Goal: Task Accomplishment & Management: Use online tool/utility

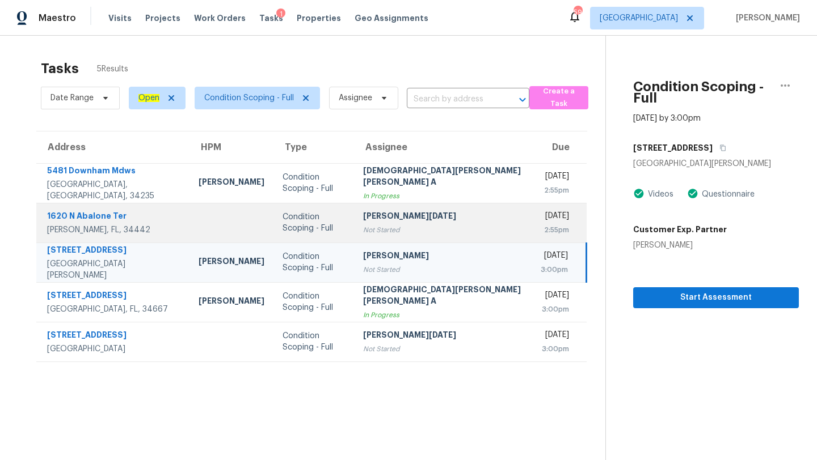
scroll to position [36, 0]
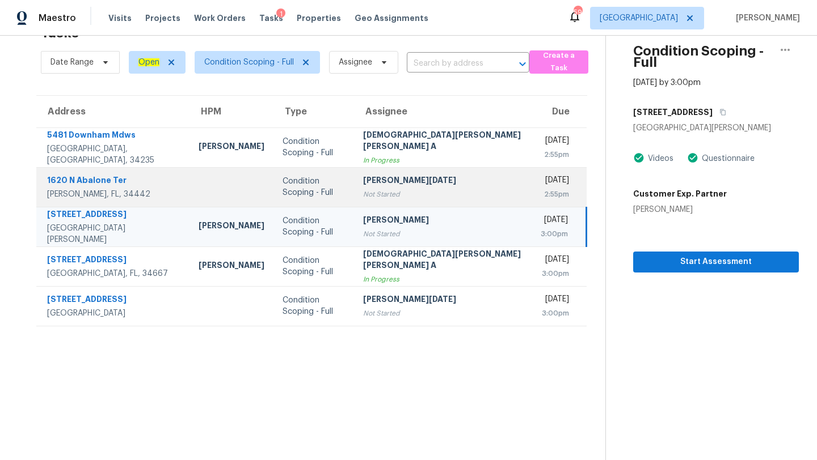
click at [381, 195] on div "Not Started" at bounding box center [442, 194] width 159 height 11
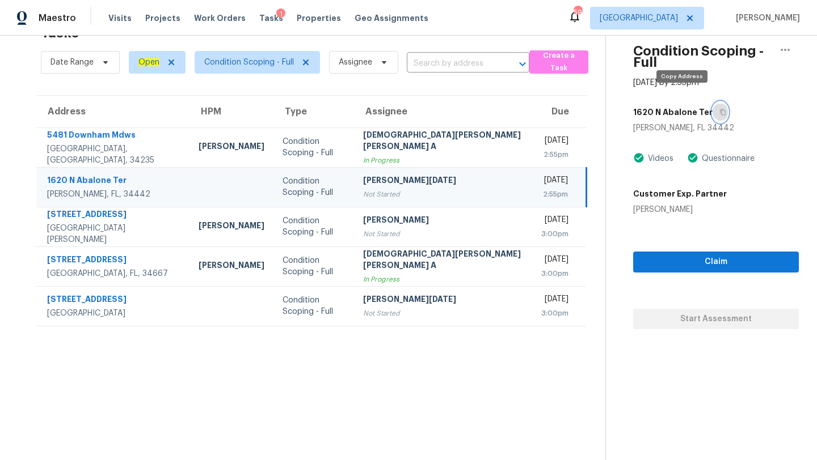
click at [712, 102] on button "button" at bounding box center [719, 112] width 15 height 20
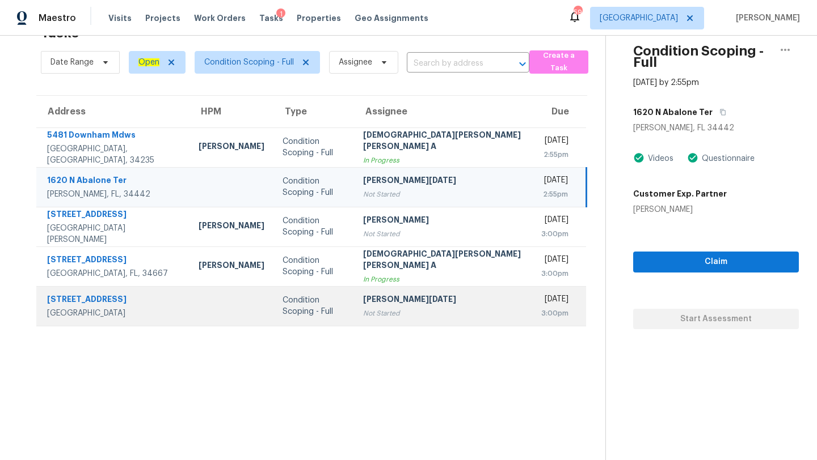
click at [532, 308] on td "[DATE] 3:00pm" at bounding box center [559, 306] width 54 height 40
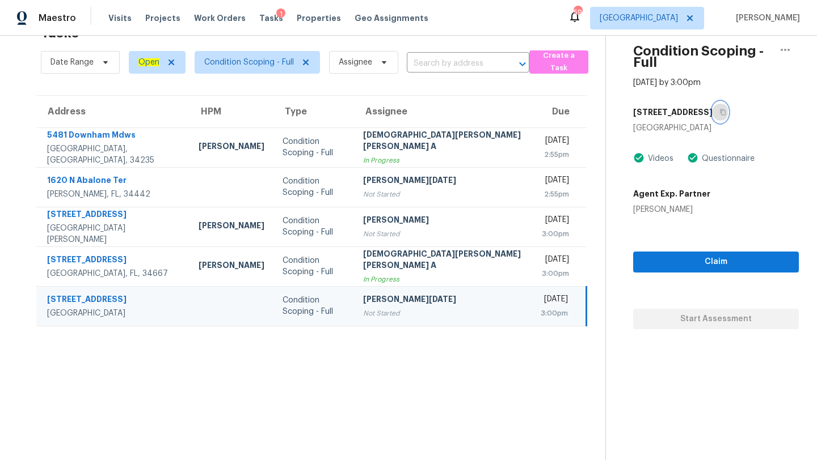
click at [719, 109] on icon "button" at bounding box center [722, 112] width 7 height 7
click at [666, 29] on span "[GEOGRAPHIC_DATA]" at bounding box center [647, 18] width 114 height 23
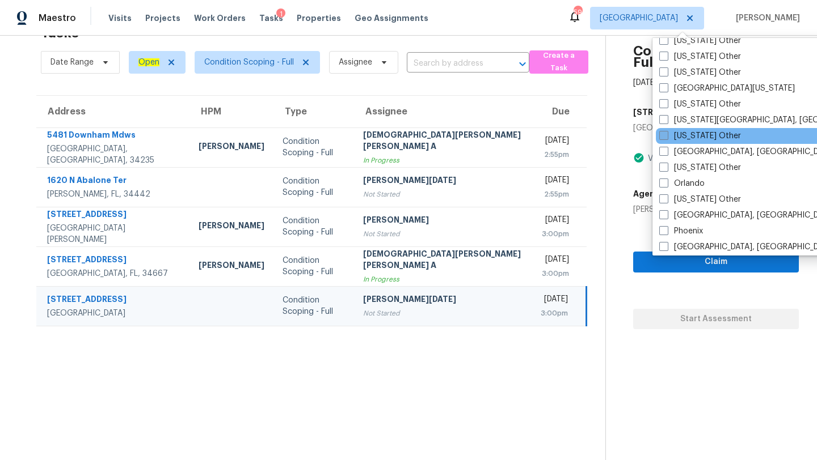
scroll to position [1190, 0]
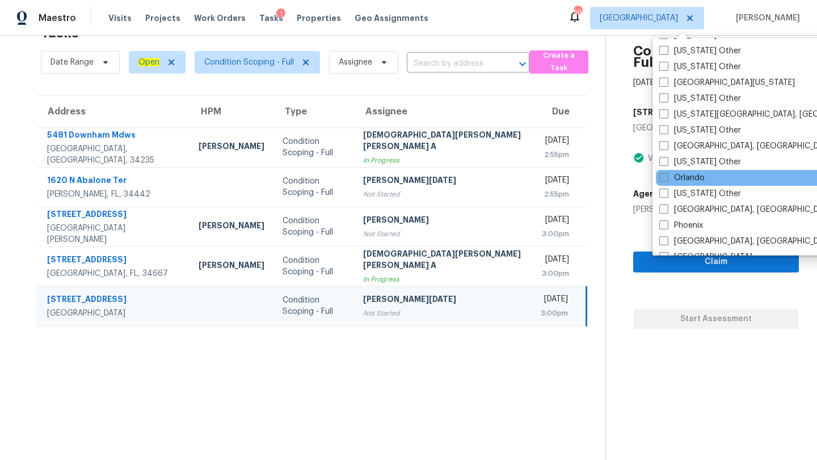
click at [667, 177] on span at bounding box center [663, 177] width 9 height 9
click at [666, 177] on input "Orlando" at bounding box center [662, 175] width 7 height 7
checkbox input "true"
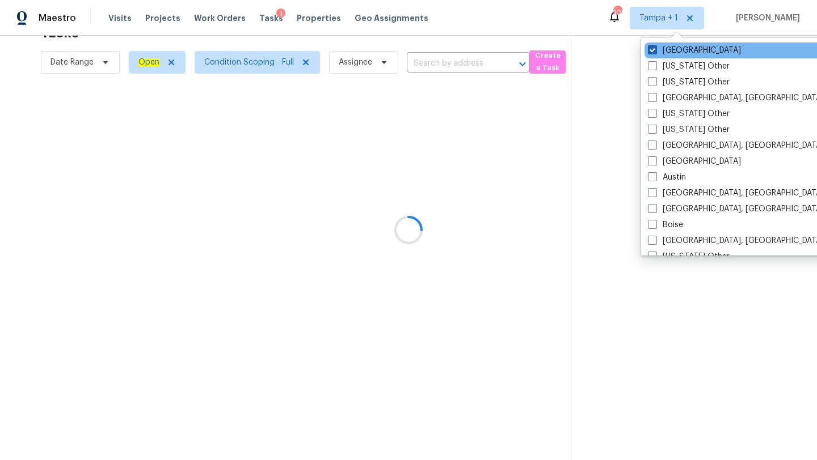
click at [653, 53] on span at bounding box center [652, 49] width 9 height 9
click at [653, 52] on input "[GEOGRAPHIC_DATA]" at bounding box center [651, 48] width 7 height 7
checkbox input "false"
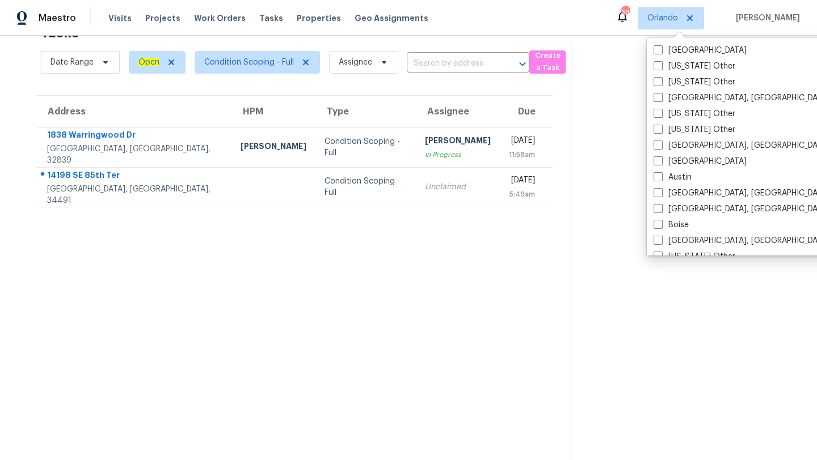
click at [361, 253] on section "Tasks 2 Results Date Range Open Condition Scoping - Full Assignee ​ Create a Ta…" at bounding box center [294, 239] width 552 height 442
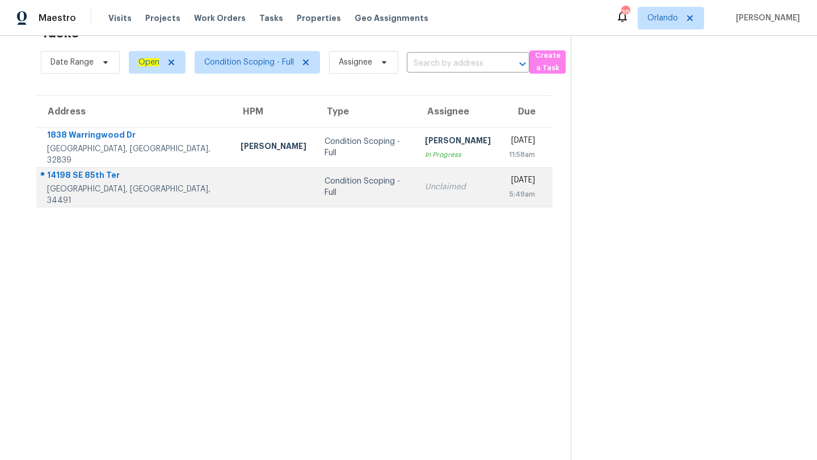
click at [416, 206] on td "Unclaimed" at bounding box center [458, 187] width 84 height 40
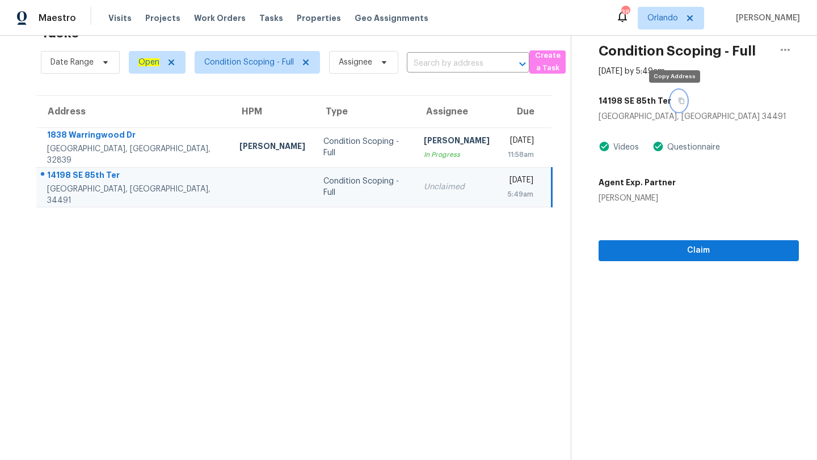
click at [671, 99] on button "button" at bounding box center [678, 101] width 15 height 20
click at [678, 103] on icon "button" at bounding box center [681, 101] width 6 height 6
